Goal: Task Accomplishment & Management: Use online tool/utility

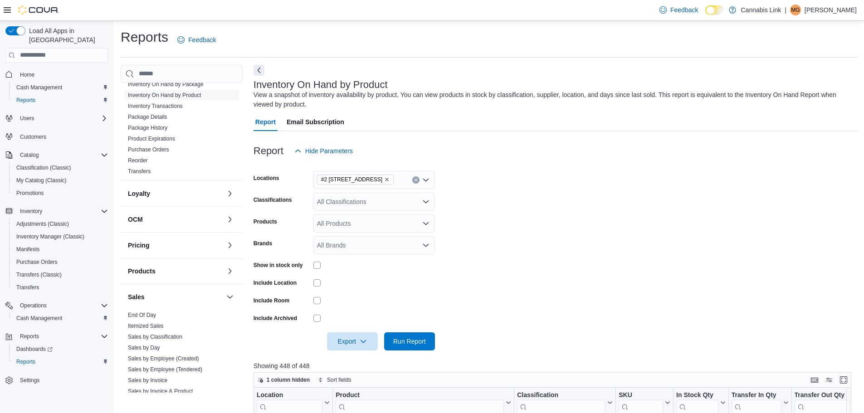
scroll to position [181, 0]
click at [143, 310] on span "End Of Day" at bounding box center [142, 313] width 28 height 7
click at [142, 312] on link "End Of Day" at bounding box center [142, 314] width 28 height 6
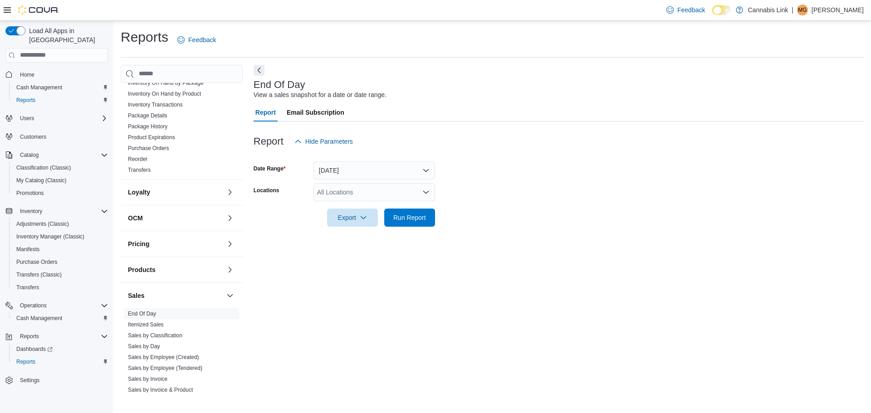
click at [356, 192] on div "All Locations" at bounding box center [374, 192] width 122 height 18
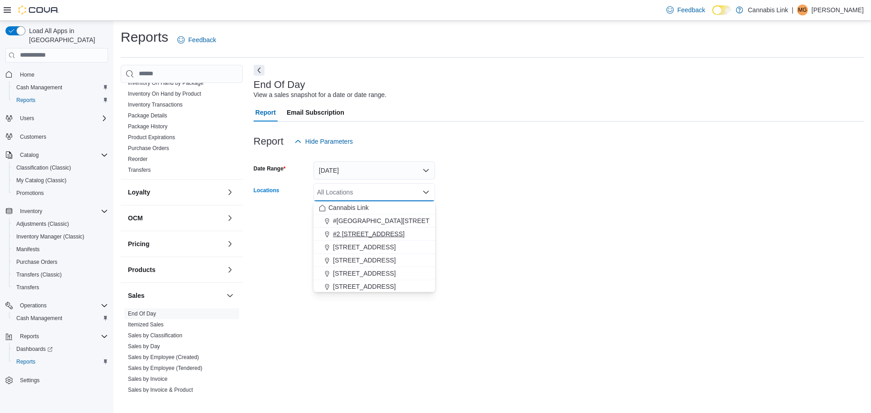
click at [383, 235] on span "#2 [STREET_ADDRESS]" at bounding box center [369, 233] width 72 height 9
drag, startPoint x: 624, startPoint y: 137, endPoint x: 280, endPoint y: 13, distance: 365.7
click at [623, 137] on div "Report Hide Parameters" at bounding box center [559, 141] width 610 height 18
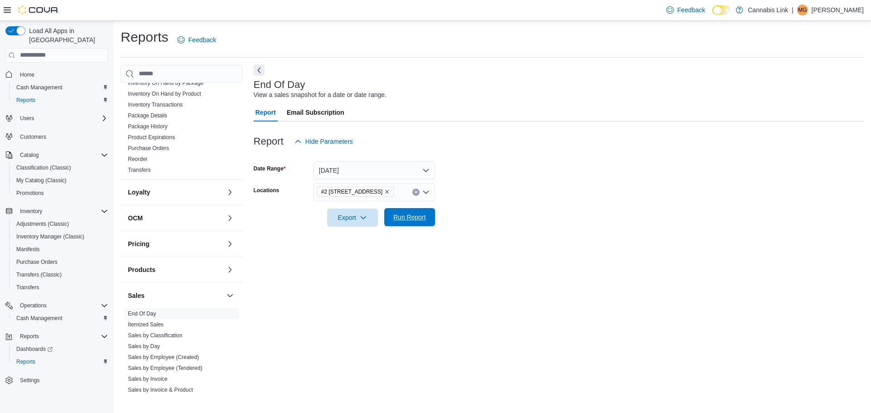
click at [412, 215] on span "Run Report" at bounding box center [409, 217] width 33 height 9
click at [338, 219] on span "Export" at bounding box center [349, 217] width 40 height 18
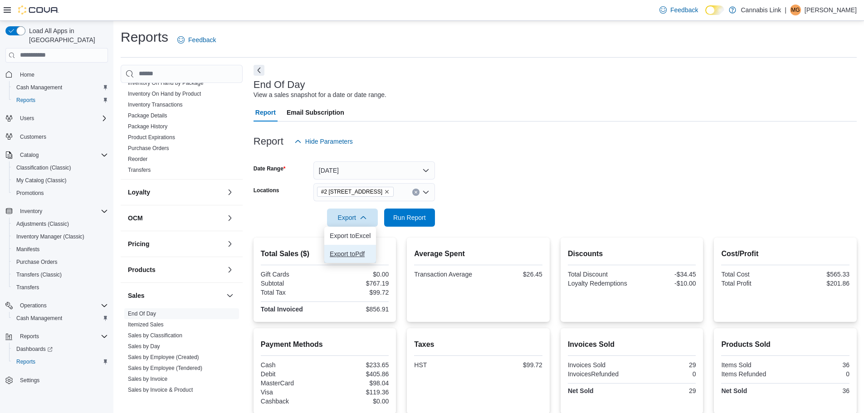
click at [360, 257] on span "Export to Pdf" at bounding box center [350, 253] width 41 height 7
